Goal: Task Accomplishment & Management: Complete application form

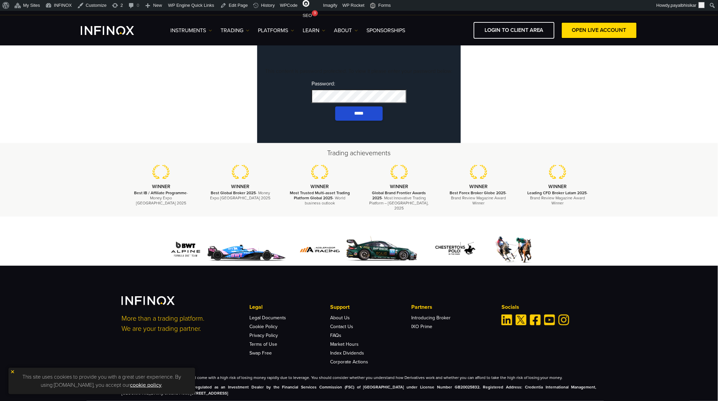
click at [335, 106] on input "*****" at bounding box center [358, 113] width 47 height 14
click at [347, 364] on link "Corporate Actions" at bounding box center [349, 362] width 38 height 6
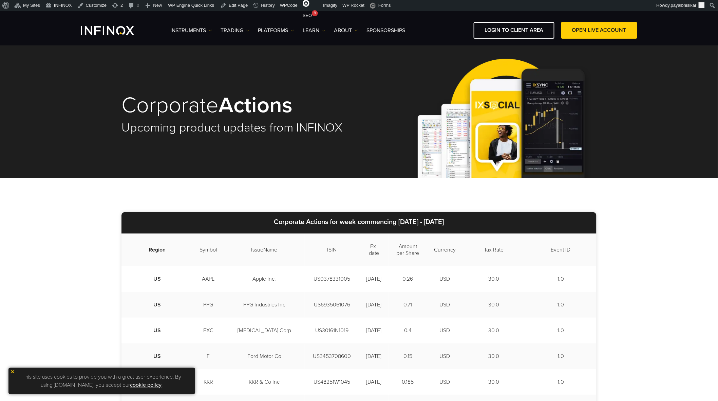
drag, startPoint x: 384, startPoint y: 222, endPoint x: 458, endPoint y: 221, distance: 74.3
click at [444, 221] on strong "2025/08/11 - 2025/08/15" at bounding box center [420, 222] width 45 height 8
copy strong "2025/08/11 - 2025/08/15"
click at [11, 374] on div "This site uses cookies to provide you with a great user experience. By using in…" at bounding box center [101, 381] width 186 height 26
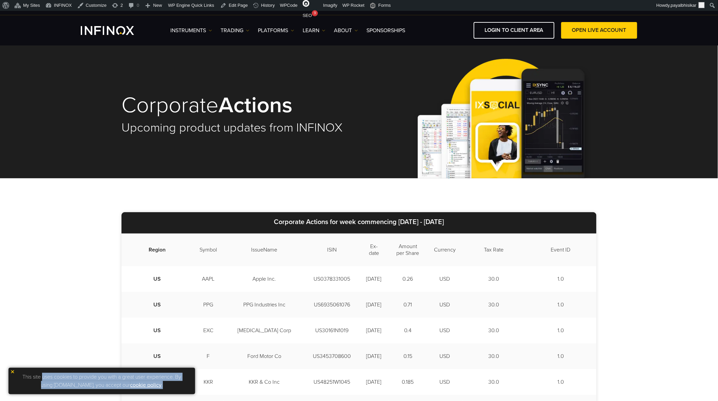
click at [13, 370] on img at bounding box center [12, 372] width 5 height 5
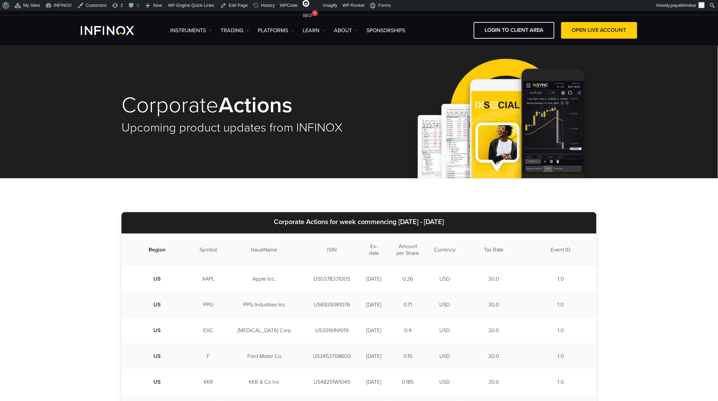
click at [162, 102] on h1 "Corporate Actions" at bounding box center [235, 105] width 228 height 23
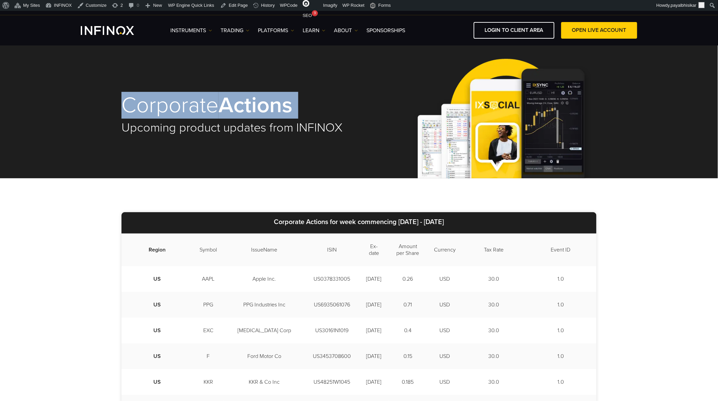
click at [162, 101] on h1 "Corporate Actions" at bounding box center [235, 105] width 228 height 23
copy div "Corporate Actions"
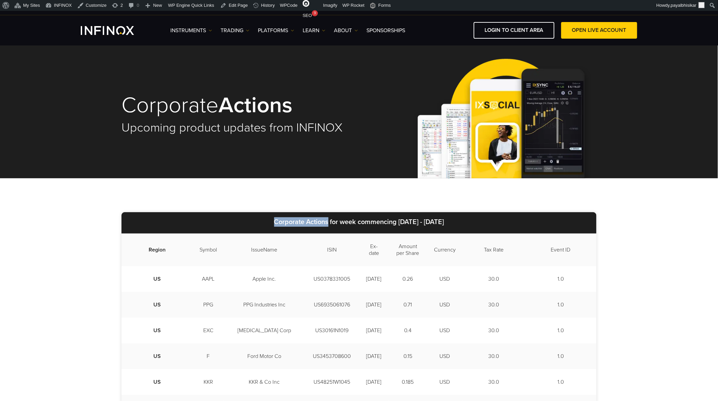
drag, startPoint x: 258, startPoint y: 220, endPoint x: 314, endPoint y: 227, distance: 56.0
click at [314, 227] on p "Corporate Actions for week commencing 2025/08/11 - 2025/08/15" at bounding box center [358, 222] width 475 height 21
copy strong "Corporate Actions"
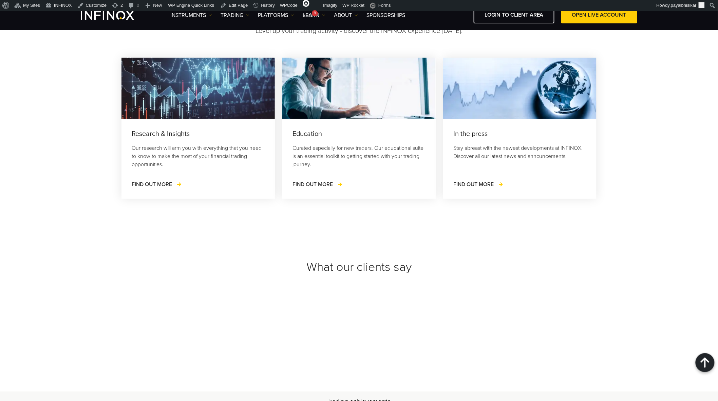
scroll to position [2420, 0]
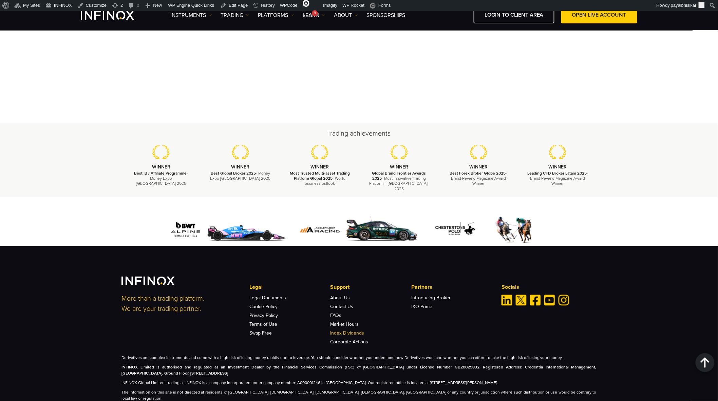
click at [336, 331] on link "Index Dividends" at bounding box center [347, 334] width 34 height 6
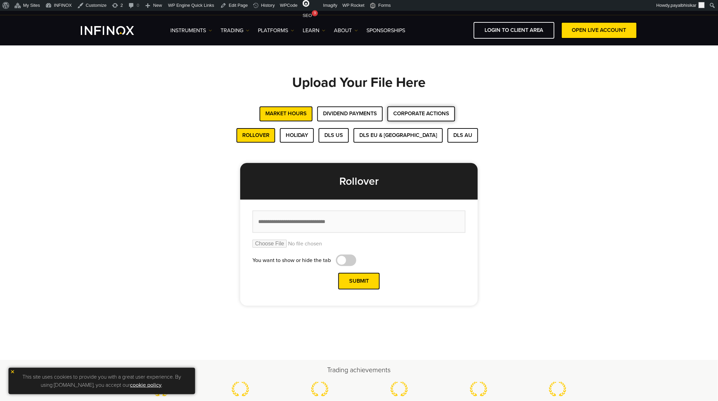
click at [406, 113] on button "Corporate Actions" at bounding box center [420, 113] width 67 height 15
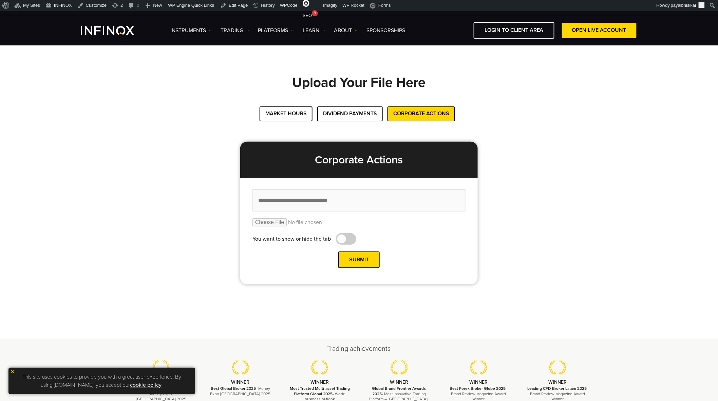
click at [338, 198] on input "text" at bounding box center [358, 200] width 213 height 23
paste input "**********"
type input "**********"
click at [270, 222] on input "file" at bounding box center [358, 222] width 213 height 8
type input "**********"
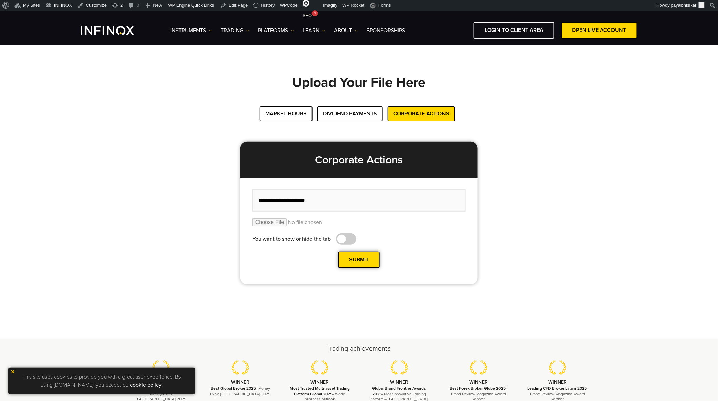
click at [358, 258] on button "Submit" at bounding box center [358, 260] width 41 height 17
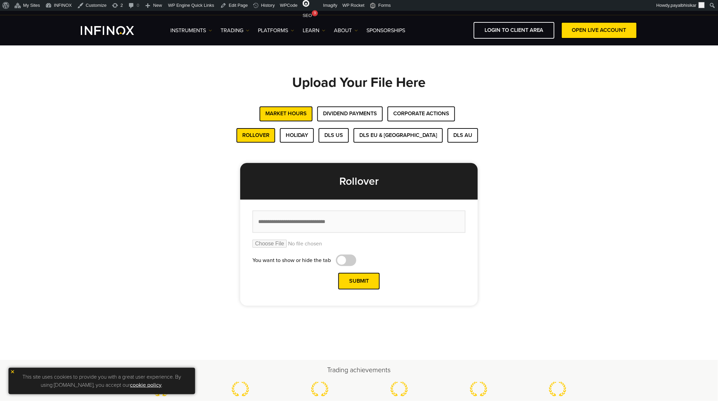
click at [11, 372] on img at bounding box center [12, 372] width 5 height 5
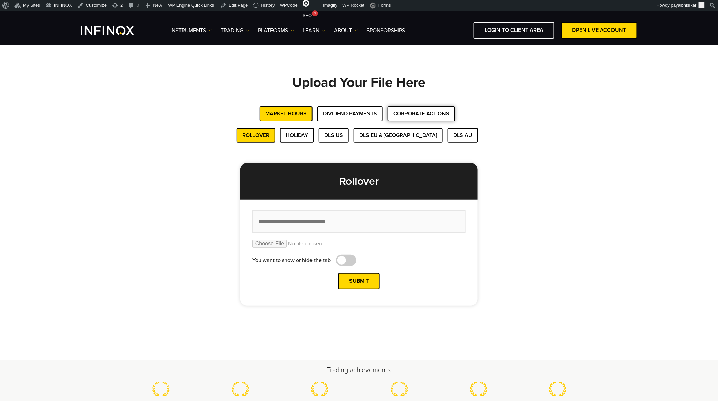
click at [425, 114] on button "Corporate Actions" at bounding box center [420, 113] width 67 height 15
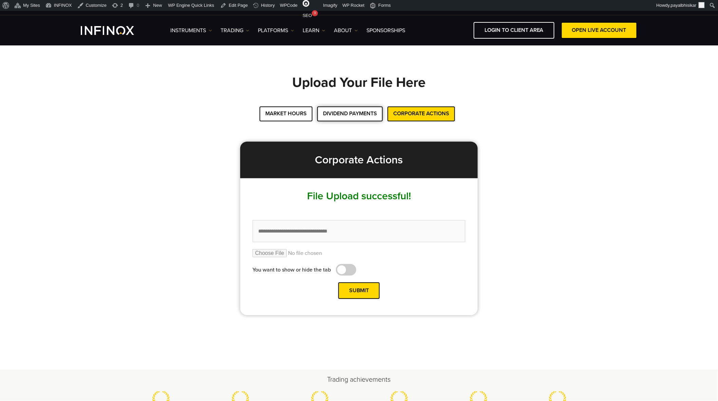
click at [349, 116] on button "Dividend Payments" at bounding box center [349, 113] width 65 height 15
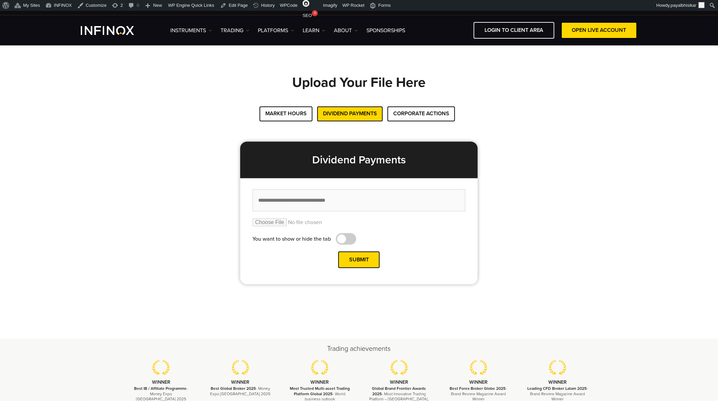
click at [278, 222] on input "file" at bounding box center [358, 222] width 213 height 8
type input "**********"
click at [309, 199] on input "text" at bounding box center [358, 200] width 213 height 23
paste input "**********"
click at [282, 199] on input "**********" at bounding box center [358, 200] width 213 height 23
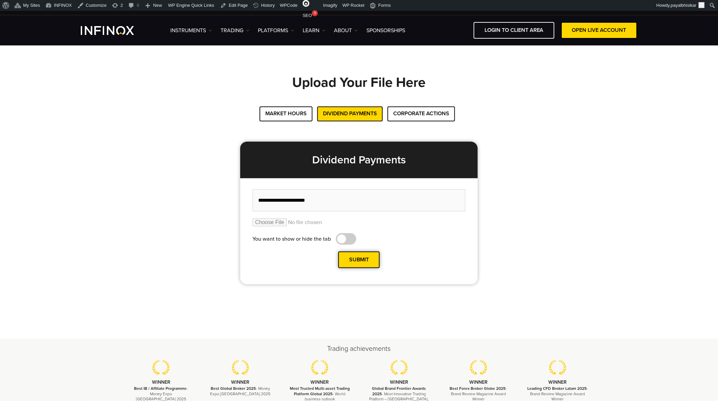
type input "**********"
click at [362, 259] on button "Submit" at bounding box center [358, 260] width 41 height 17
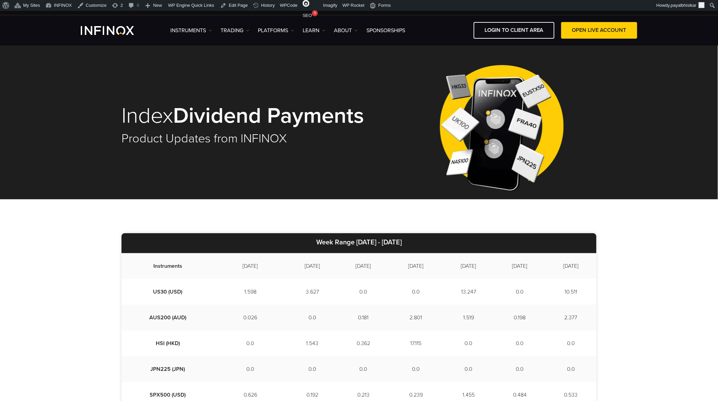
drag, startPoint x: 342, startPoint y: 241, endPoint x: 419, endPoint y: 243, distance: 77.0
click at [419, 243] on p "Week Range [DATE] - [DATE]" at bounding box center [358, 243] width 475 height 20
copy strong "[DATE] - [DATE]"
click at [370, 155] on div "Index Dividend Payments Product Updates from INFINOX" at bounding box center [251, 125] width 261 height 68
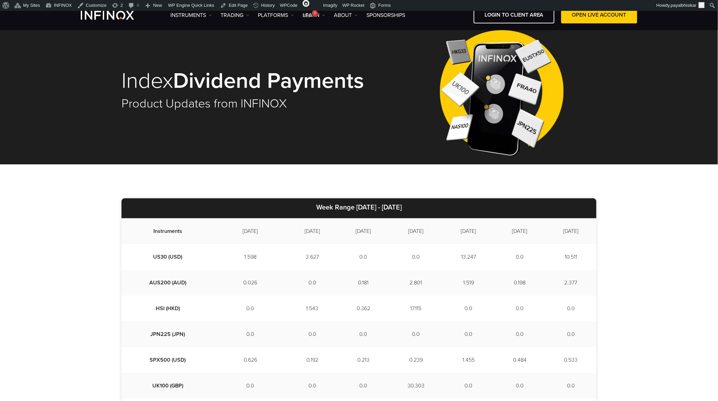
scroll to position [38, 0]
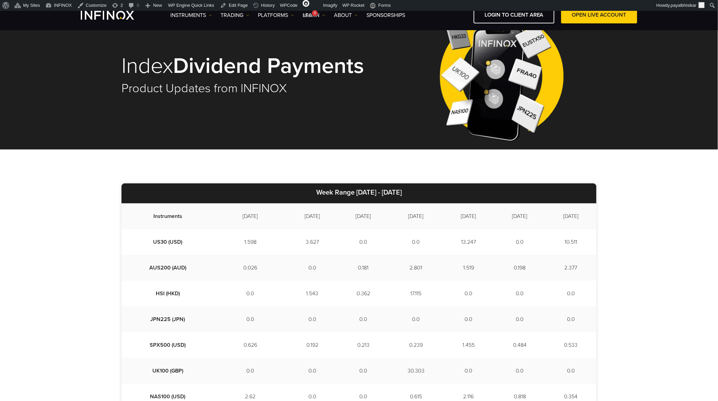
click at [59, 98] on div "Index Dividend Payments Product Updates from INFINOX" at bounding box center [359, 72] width 718 height 155
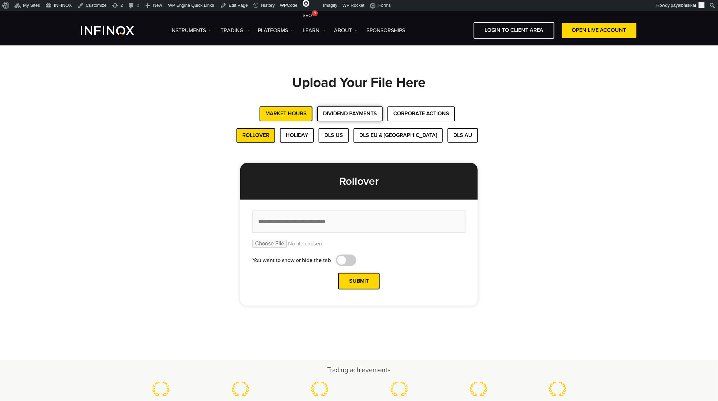
click at [349, 112] on button "Dividend Payments" at bounding box center [349, 113] width 65 height 15
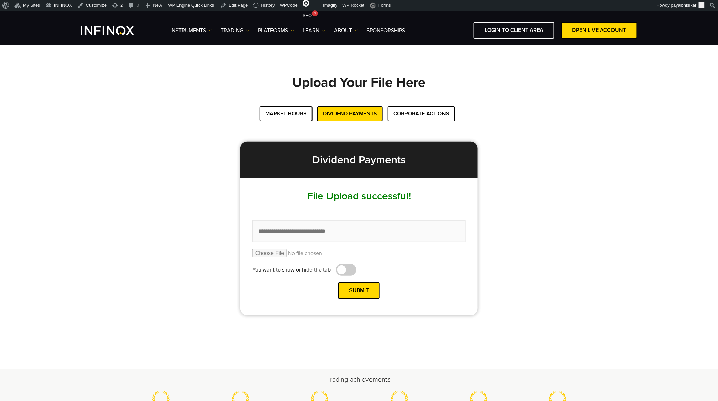
click at [550, 124] on div "Upload Your File Here Market Hours Dividend Payments Corporate Actions Rollover…" at bounding box center [358, 195] width 475 height 240
click at [134, 155] on div "Upload Your File Here Market Hours Dividend Payments Corporate Actions Rollover…" at bounding box center [358, 195] width 475 height 240
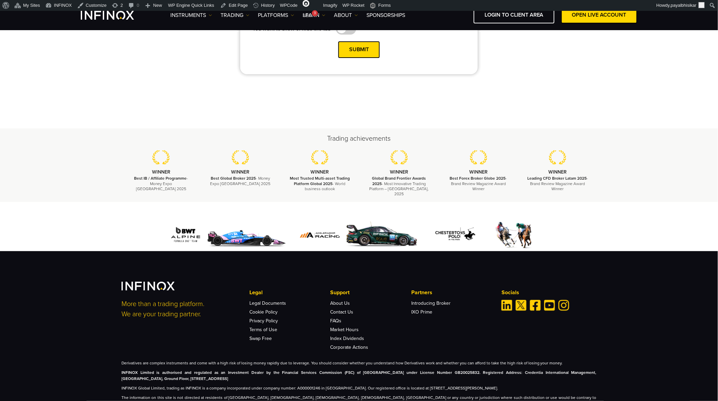
scroll to position [243, 0]
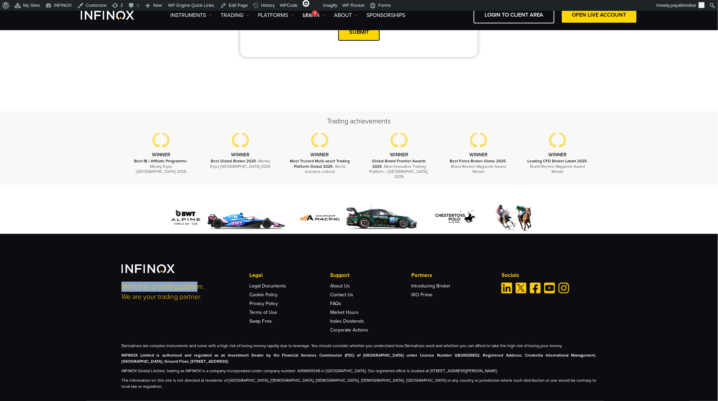
drag, startPoint x: 119, startPoint y: 279, endPoint x: 198, endPoint y: 278, distance: 79.7
click at [199, 280] on div "More than a trading platform. We are your trading partner. Legal Legal Document…" at bounding box center [359, 326] width 488 height 125
click at [198, 290] on p "More than a trading platform. We are your trading partner." at bounding box center [180, 292] width 119 height 20
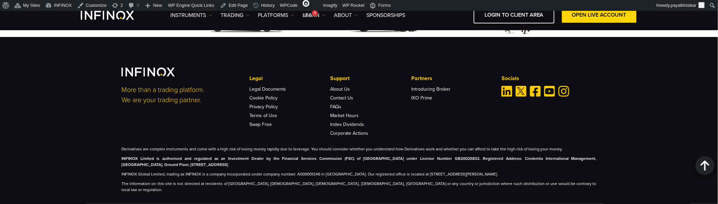
scroll to position [441, 0]
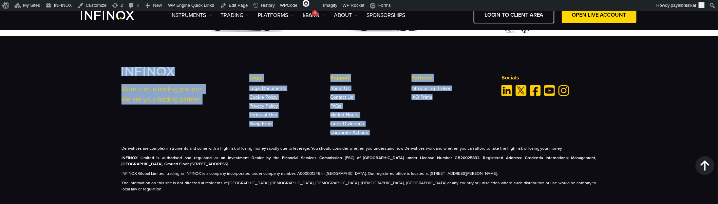
drag, startPoint x: 116, startPoint y: 62, endPoint x: 493, endPoint y: 101, distance: 379.4
click at [493, 101] on div "More than a trading platform. We are your trading partner. Legal Legal Document…" at bounding box center [359, 129] width 488 height 125
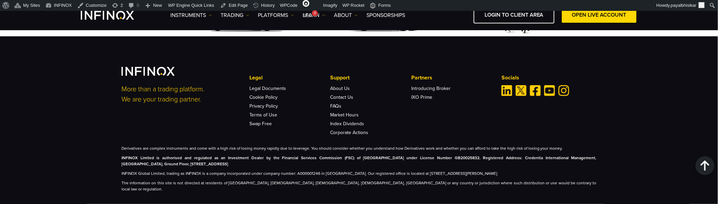
click at [589, 115] on div "More than a trading platform. We are your trading partner. Legal Legal Document…" at bounding box center [358, 101] width 475 height 68
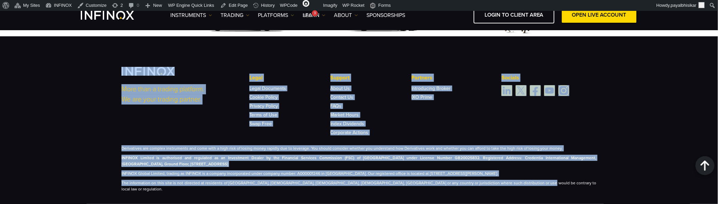
drag, startPoint x: 510, startPoint y: 175, endPoint x: 110, endPoint y: 59, distance: 416.6
click at [112, 59] on div "More than a trading platform. We are your trading partner. Legal Legal Document…" at bounding box center [359, 120] width 718 height 169
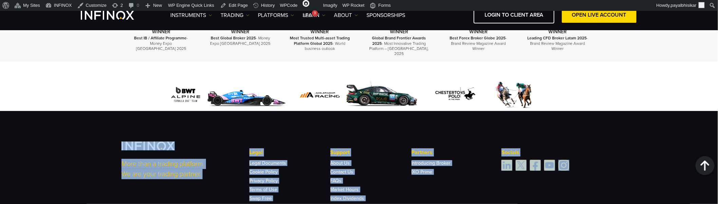
scroll to position [365, 0]
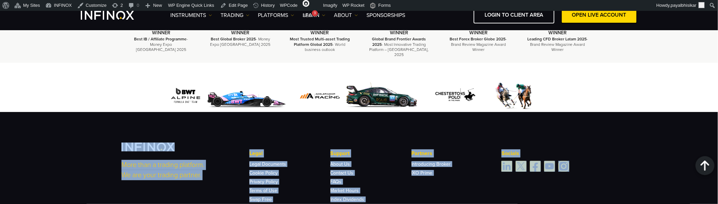
click at [105, 116] on div "More than a trading platform. We are your trading partner. Legal Legal Document…" at bounding box center [359, 196] width 718 height 169
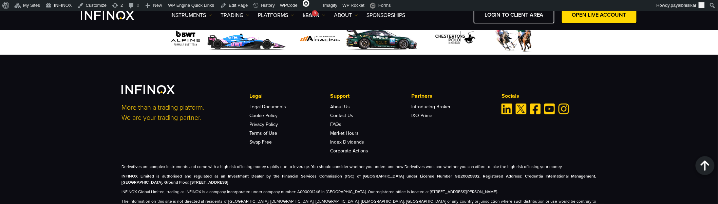
scroll to position [441, 0]
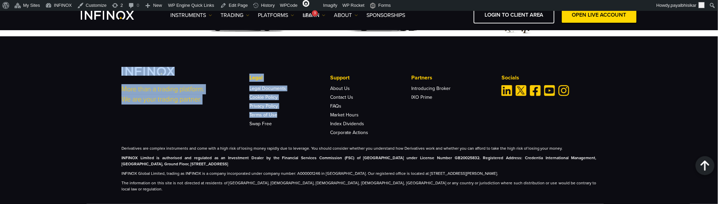
drag, startPoint x: 113, startPoint y: 65, endPoint x: 285, endPoint y: 102, distance: 175.8
click at [285, 102] on div "More than a trading platform. We are your trading partner. Legal Legal Document…" at bounding box center [359, 120] width 718 height 169
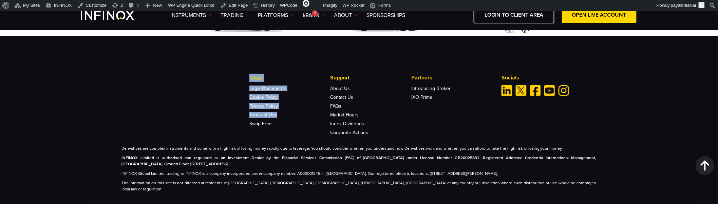
click at [219, 95] on div "More than a trading platform. We are your trading partner. Legal Legal Document…" at bounding box center [358, 101] width 475 height 68
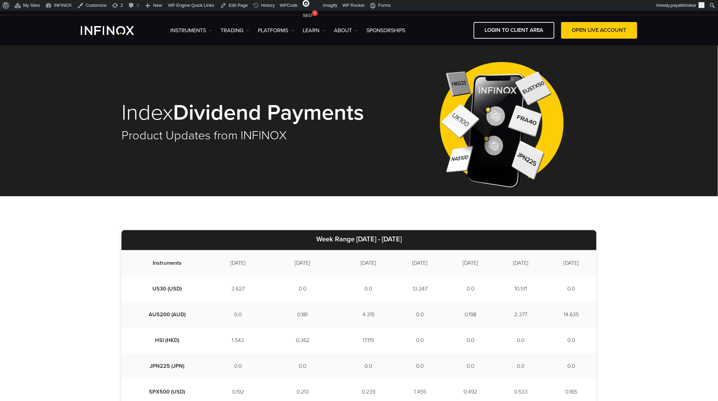
click at [347, 74] on div "Index Dividend Payments Product Updates from INFINOX" at bounding box center [358, 122] width 475 height 149
click at [425, 78] on div at bounding box center [501, 122] width 190 height 149
